Goal: Check status: Check status

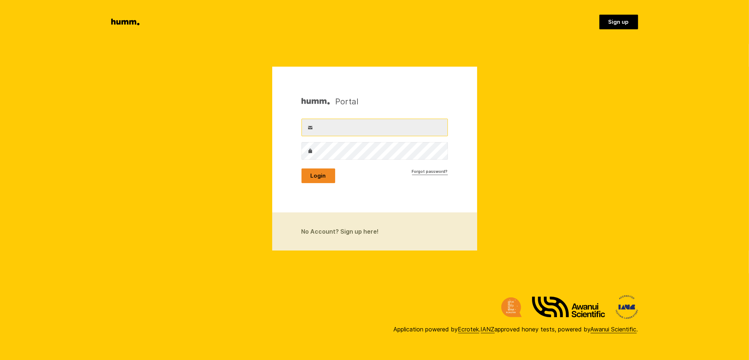
type input "office@heathstock.co.nz"
click at [305, 175] on button "Login" at bounding box center [319, 175] width 34 height 15
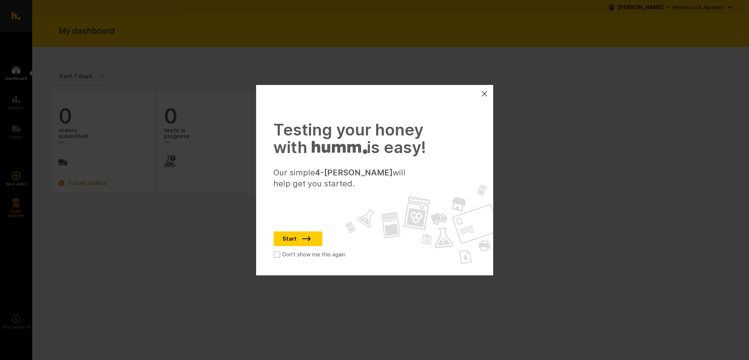
click at [483, 93] on icon at bounding box center [485, 94] width 6 height 6
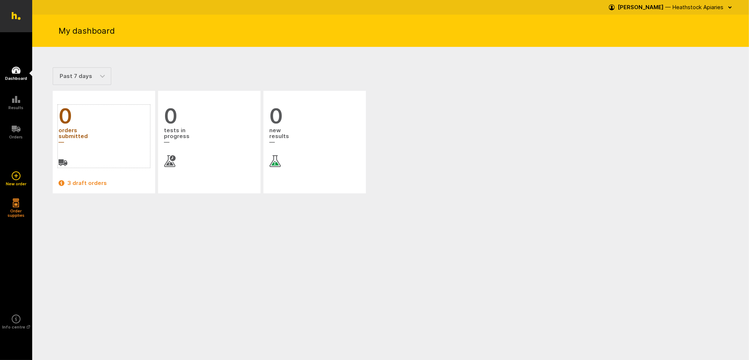
click at [89, 156] on link "0 orders submitted" at bounding box center [104, 135] width 91 height 61
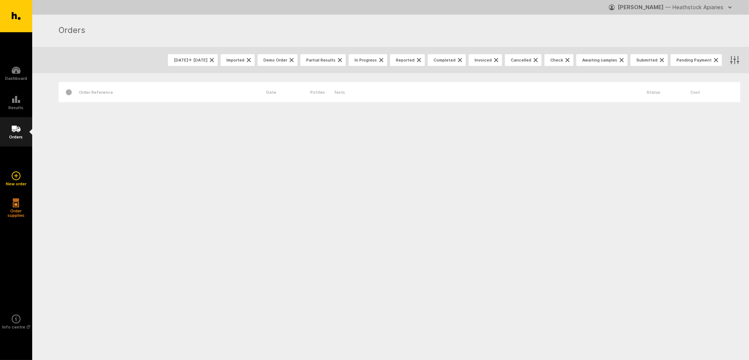
click at [16, 131] on icon at bounding box center [16, 128] width 9 height 9
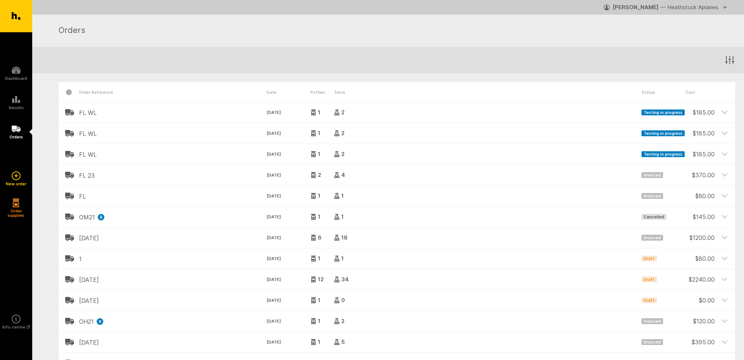
click at [88, 112] on h2 "FL WL" at bounding box center [172, 112] width 187 height 7
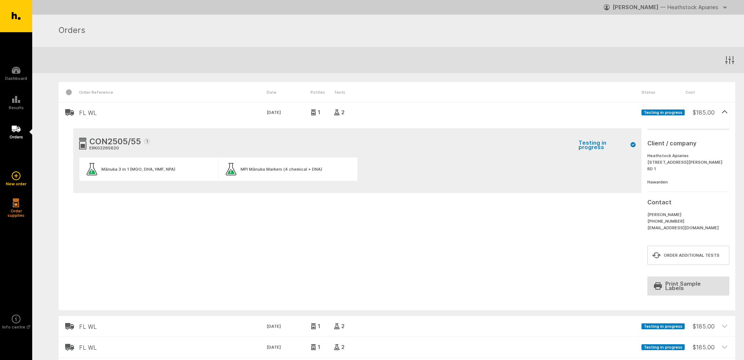
click at [670, 114] on span "Testing in progress" at bounding box center [662, 112] width 43 height 6
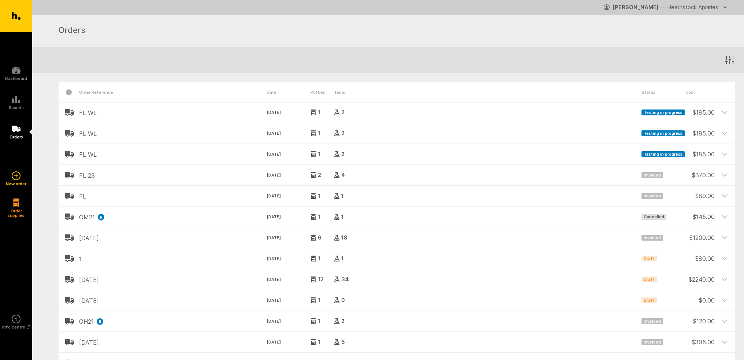
click at [670, 114] on span "Testing in progress" at bounding box center [662, 112] width 43 height 6
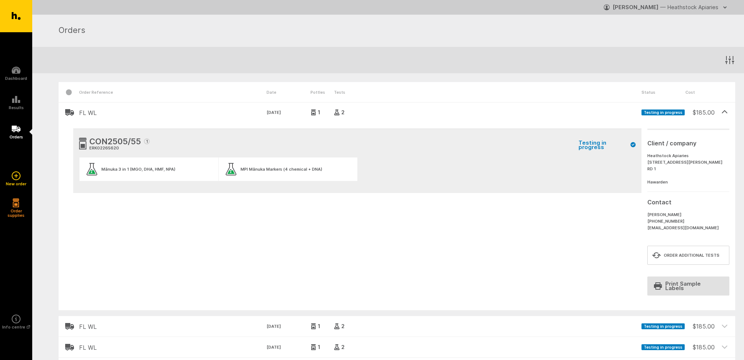
click at [665, 114] on span "Testing in progress" at bounding box center [662, 112] width 43 height 6
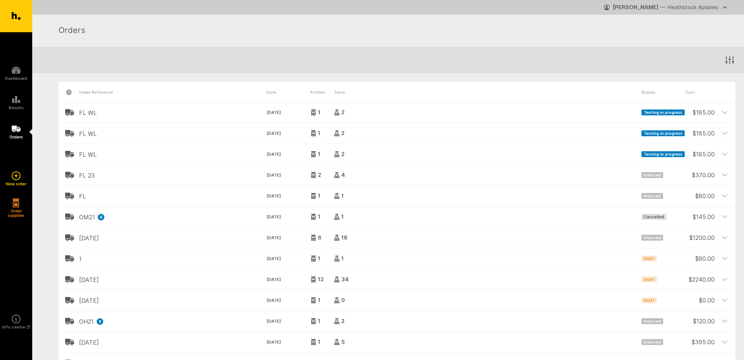
click at [664, 131] on span "Testing in progress" at bounding box center [662, 133] width 43 height 6
click at [664, 137] on div "Testing in progress" at bounding box center [663, 130] width 44 height 14
click at [663, 136] on span "Testing in progress" at bounding box center [662, 133] width 43 height 6
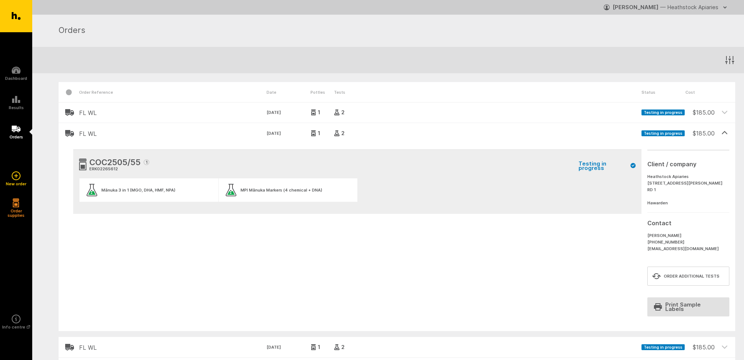
click at [558, 178] on ul "Mānuka 3 in 1 (MGO, DHA, HMF, NPA) MPI Mānuka Markers (4 chemical + DNA)" at bounding box center [357, 193] width 556 height 30
click at [163, 188] on div "Mānuka 3 in 1 (MGO, DHA, HMF, NPA)" at bounding box center [138, 190] width 74 height 4
click at [18, 131] on icon at bounding box center [16, 129] width 9 height 7
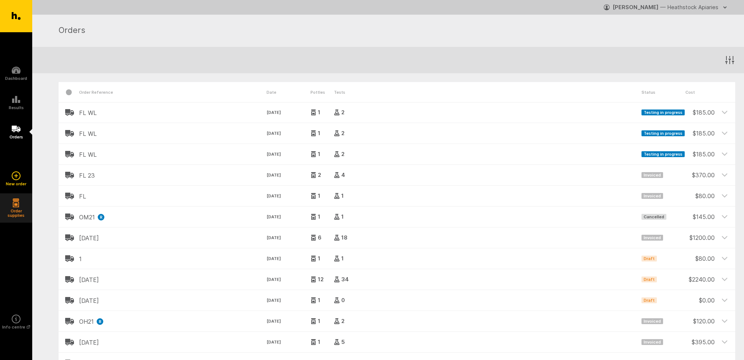
click at [19, 101] on icon at bounding box center [16, 99] width 8 height 7
